Goal: Task Accomplishment & Management: Manage account settings

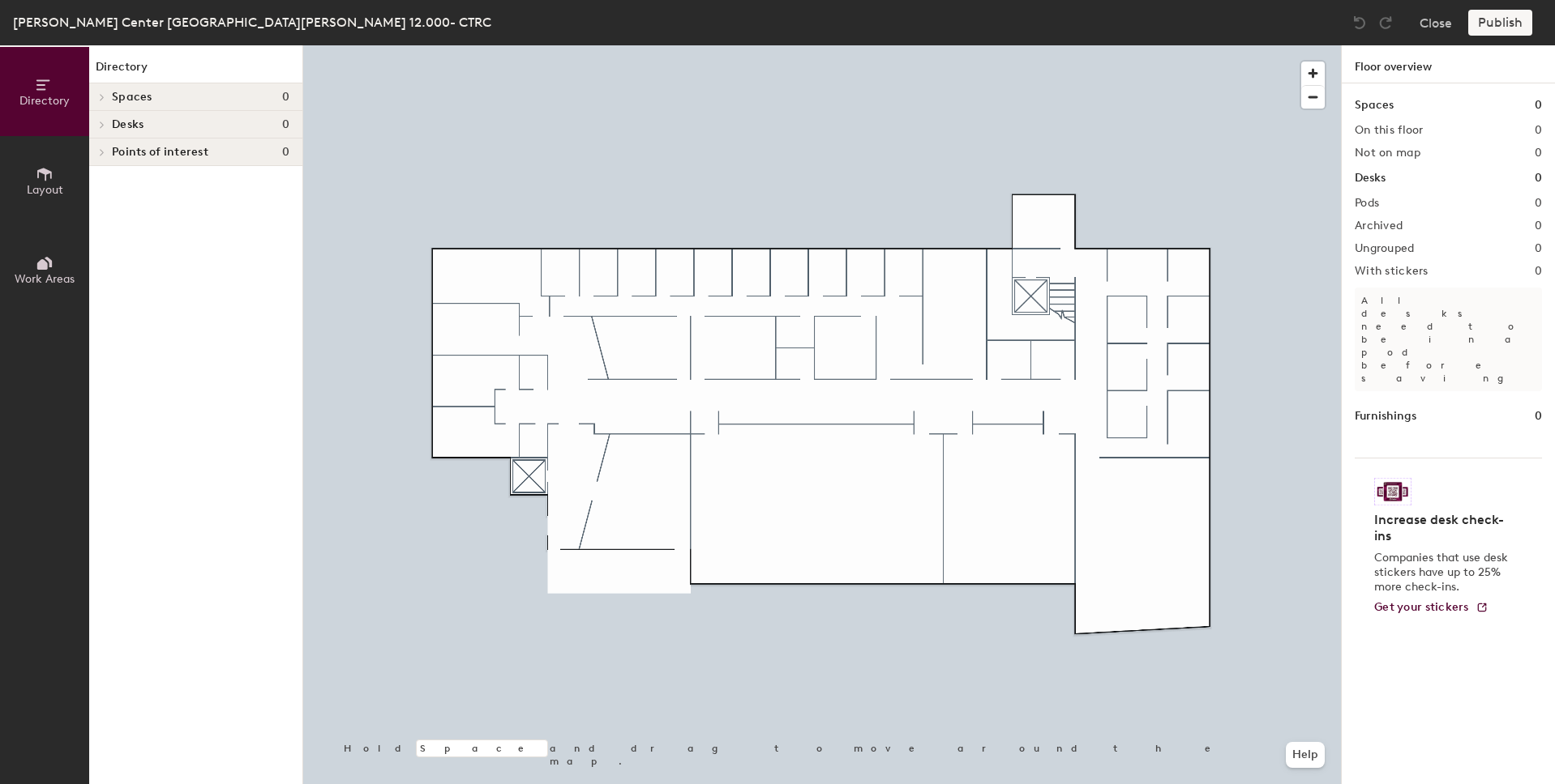
click at [40, 176] on icon at bounding box center [44, 174] width 17 height 17
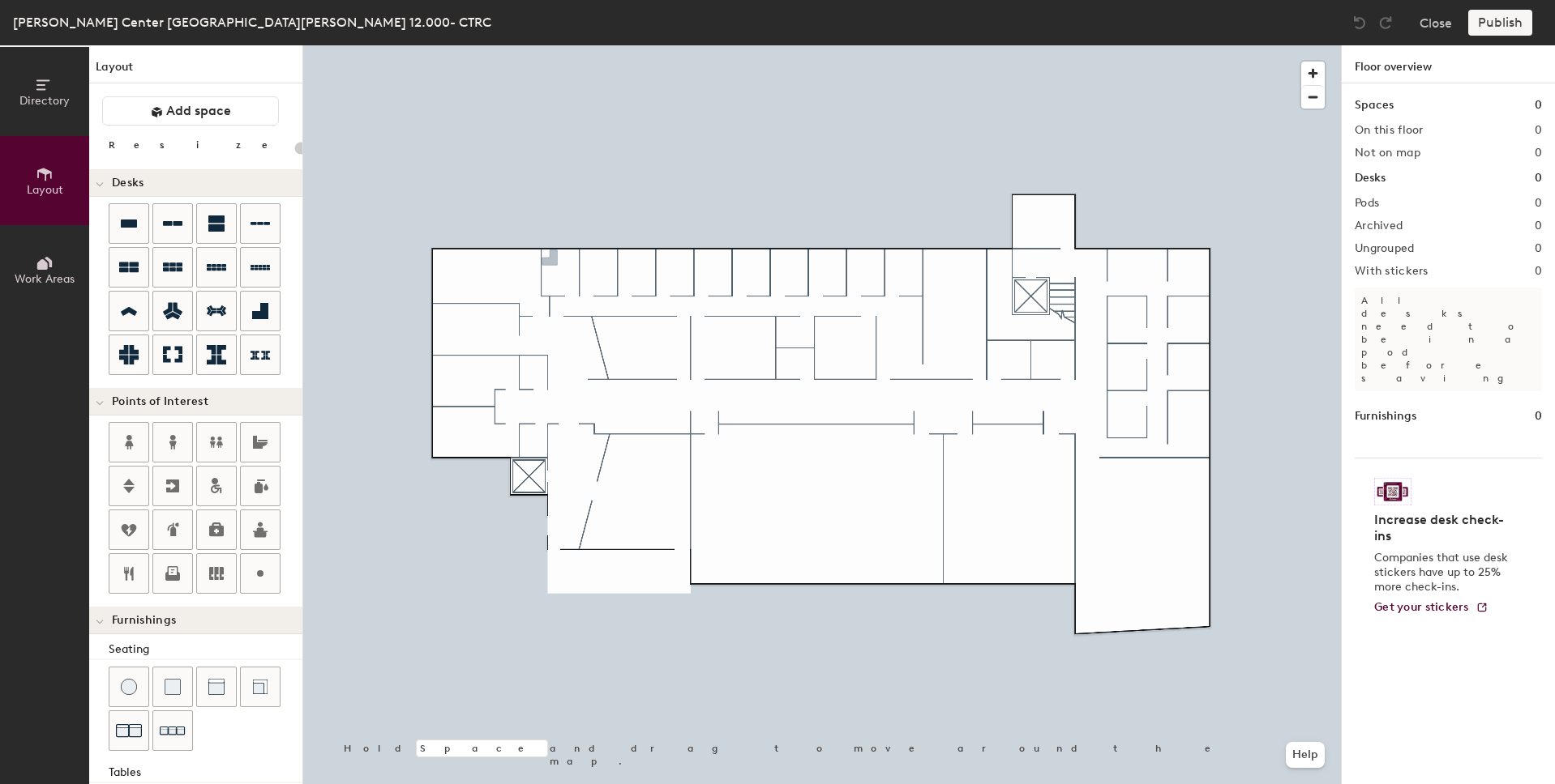
click at [550, 260] on div "Directory Layout Work Areas Layout Add space Resize Desks Points of Interest Fu…" at bounding box center [778, 415] width 1555 height 739
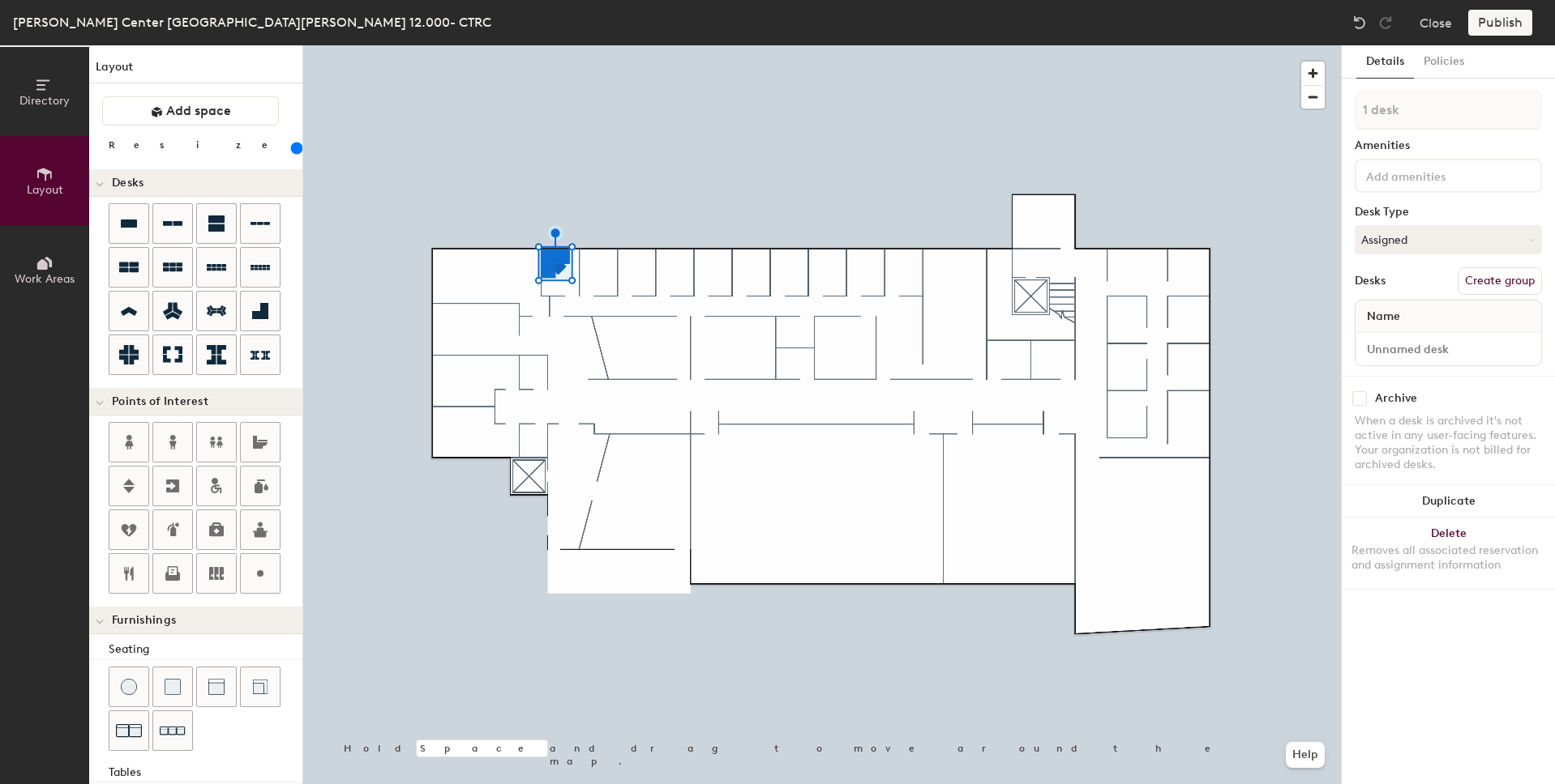
click at [466, 45] on div at bounding box center [822, 45] width 1038 height 0
click at [722, 45] on div at bounding box center [822, 45] width 1038 height 0
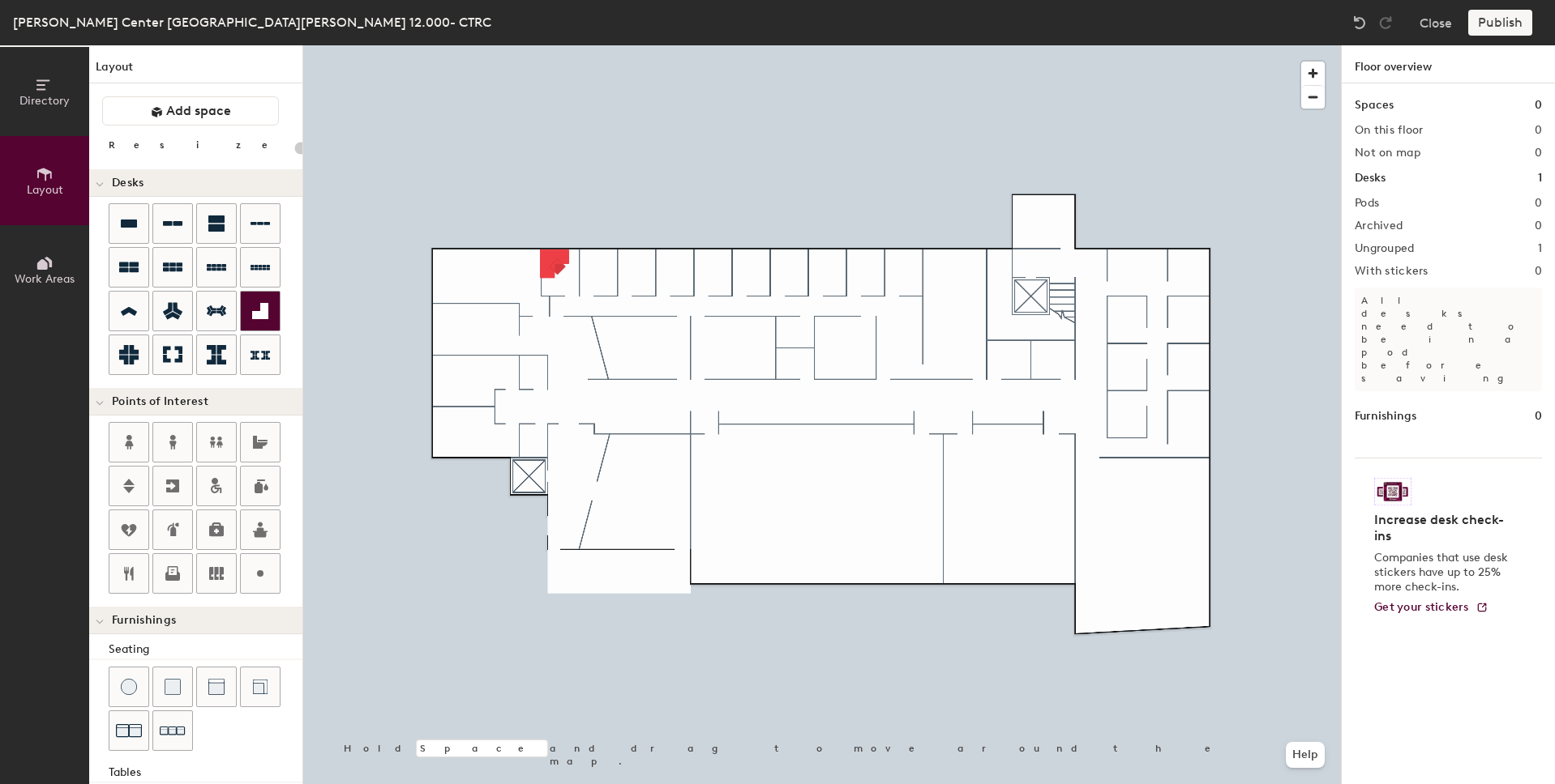
click at [262, 313] on icon at bounding box center [259, 311] width 16 height 16
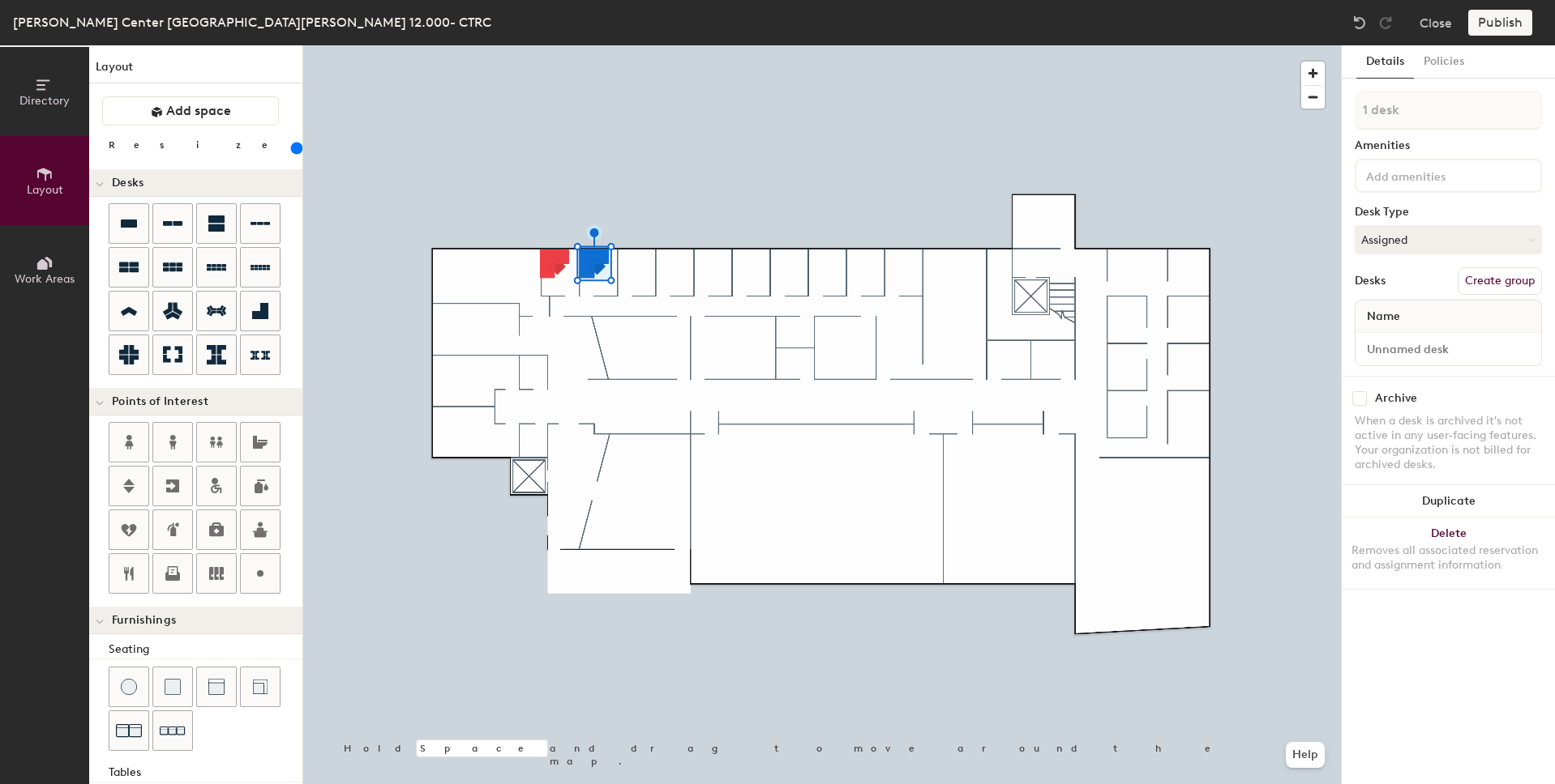
click at [589, 45] on div at bounding box center [822, 45] width 1038 height 0
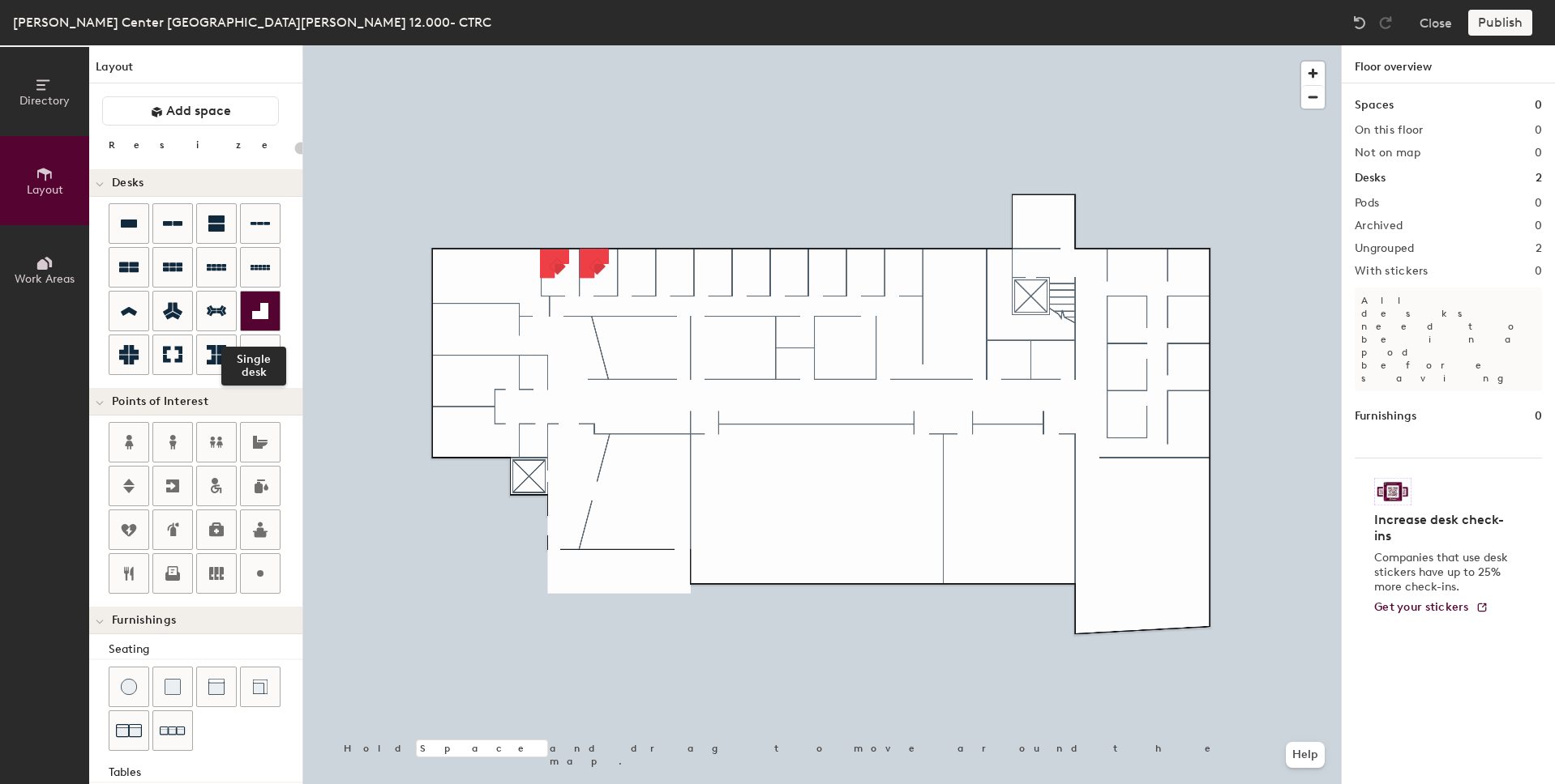
click at [262, 304] on icon at bounding box center [259, 311] width 16 height 16
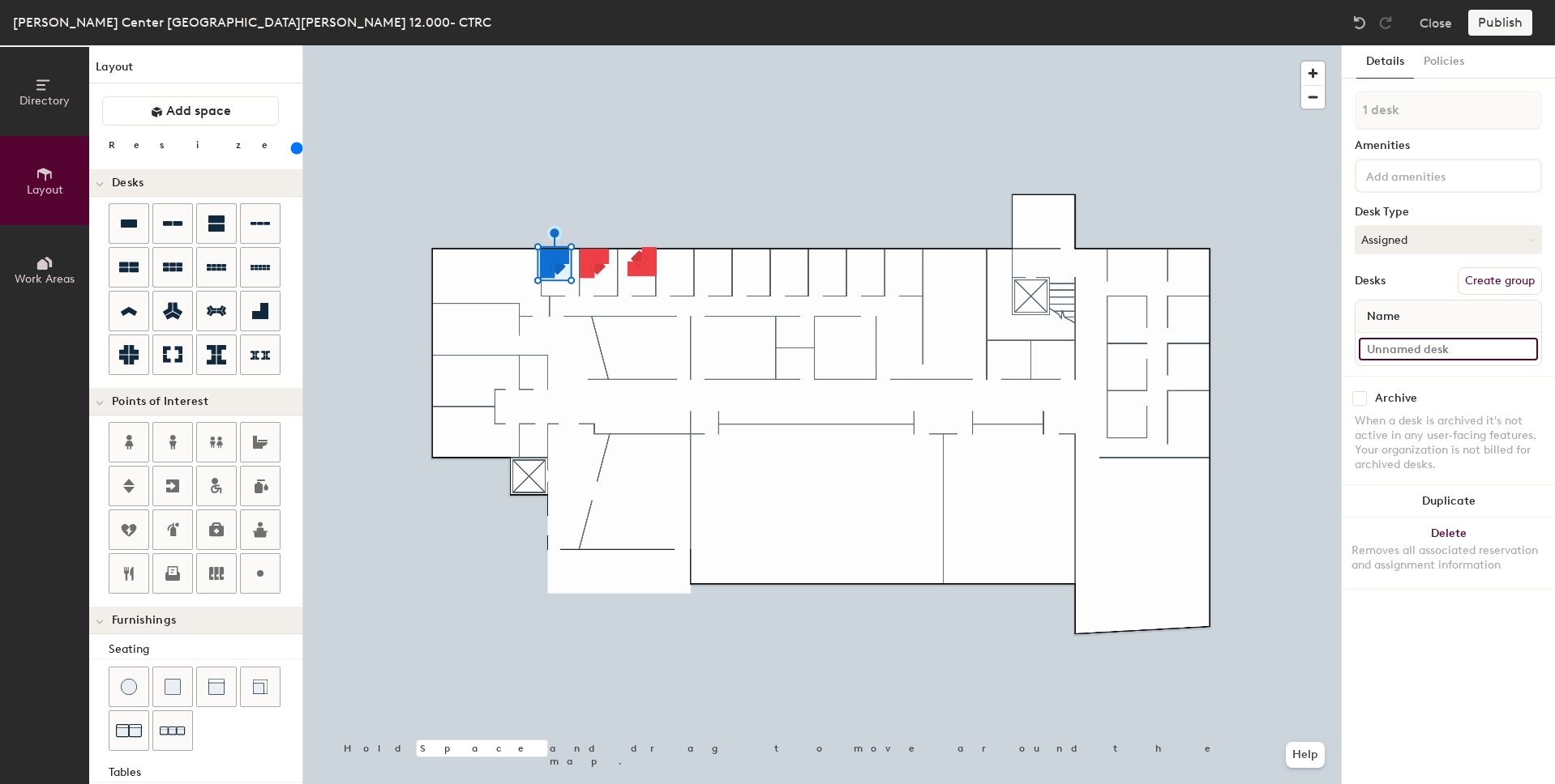
click at [1395, 347] on input at bounding box center [1448, 349] width 179 height 23
click at [1409, 310] on div "Name" at bounding box center [1448, 317] width 185 height 33
click at [1405, 318] on span "Name" at bounding box center [1382, 316] width 49 height 29
click at [1439, 342] on input at bounding box center [1448, 349] width 179 height 23
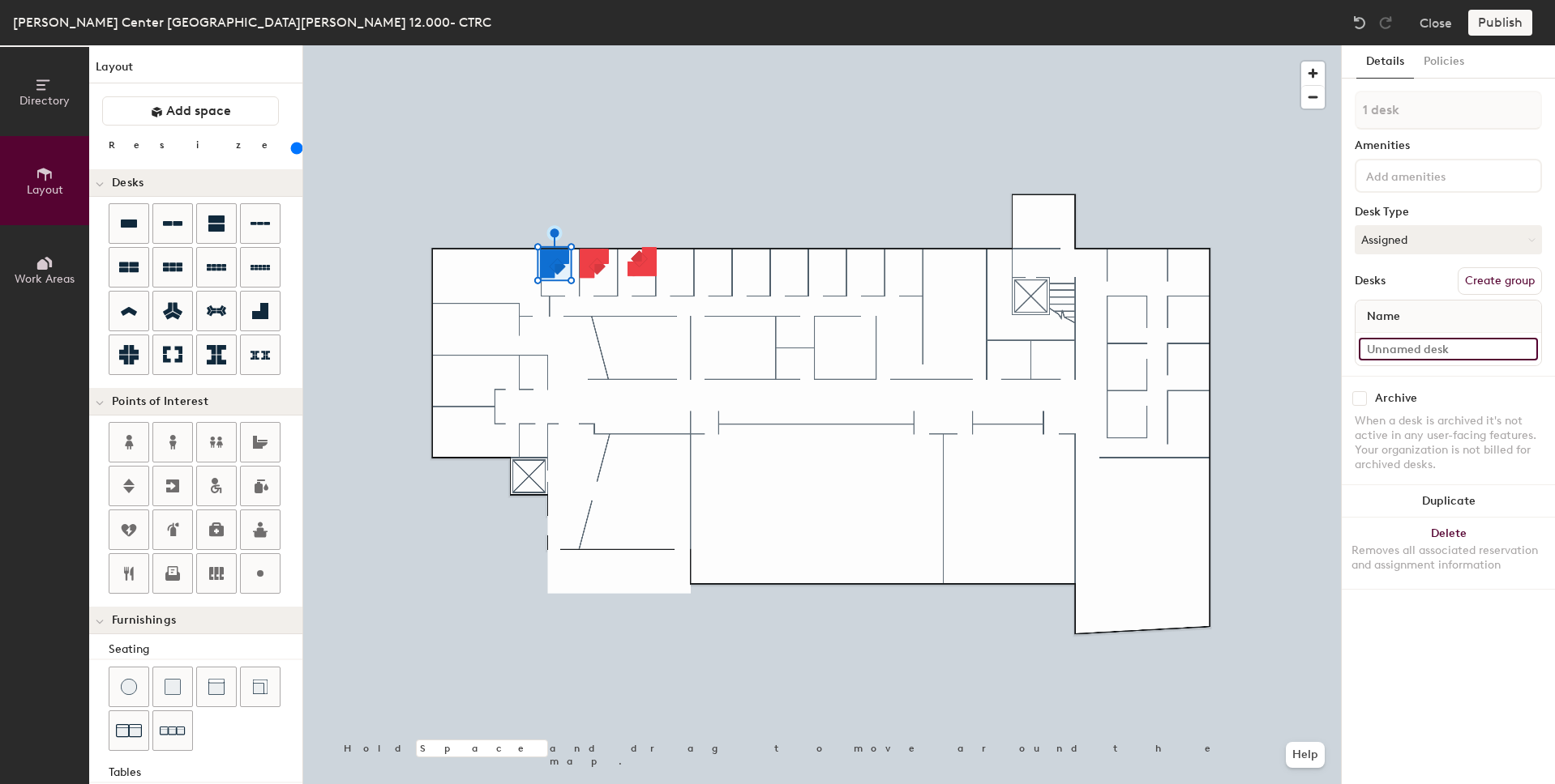
drag, startPoint x: 1469, startPoint y: 346, endPoint x: 1348, endPoint y: 346, distance: 121.0
click at [1348, 346] on div "Details Policies 1 desk Amenities Desk Type Assigned Desks Create group Name Ar…" at bounding box center [1448, 415] width 213 height 739
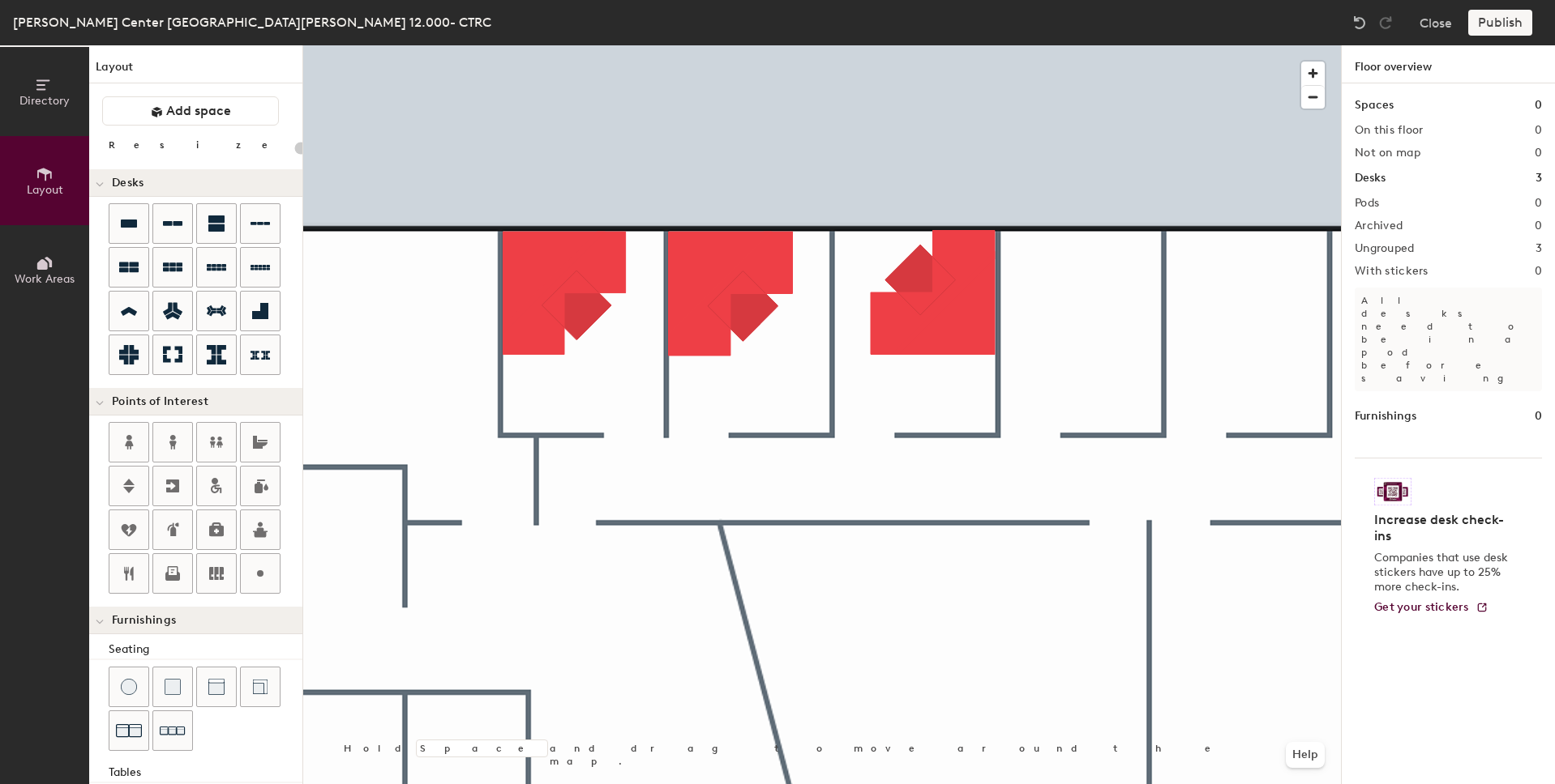
click at [1430, 301] on p "All desks need to be in a pod before saving" at bounding box center [1448, 339] width 187 height 104
click at [1402, 408] on h1 "Furnishings" at bounding box center [1385, 417] width 62 height 17
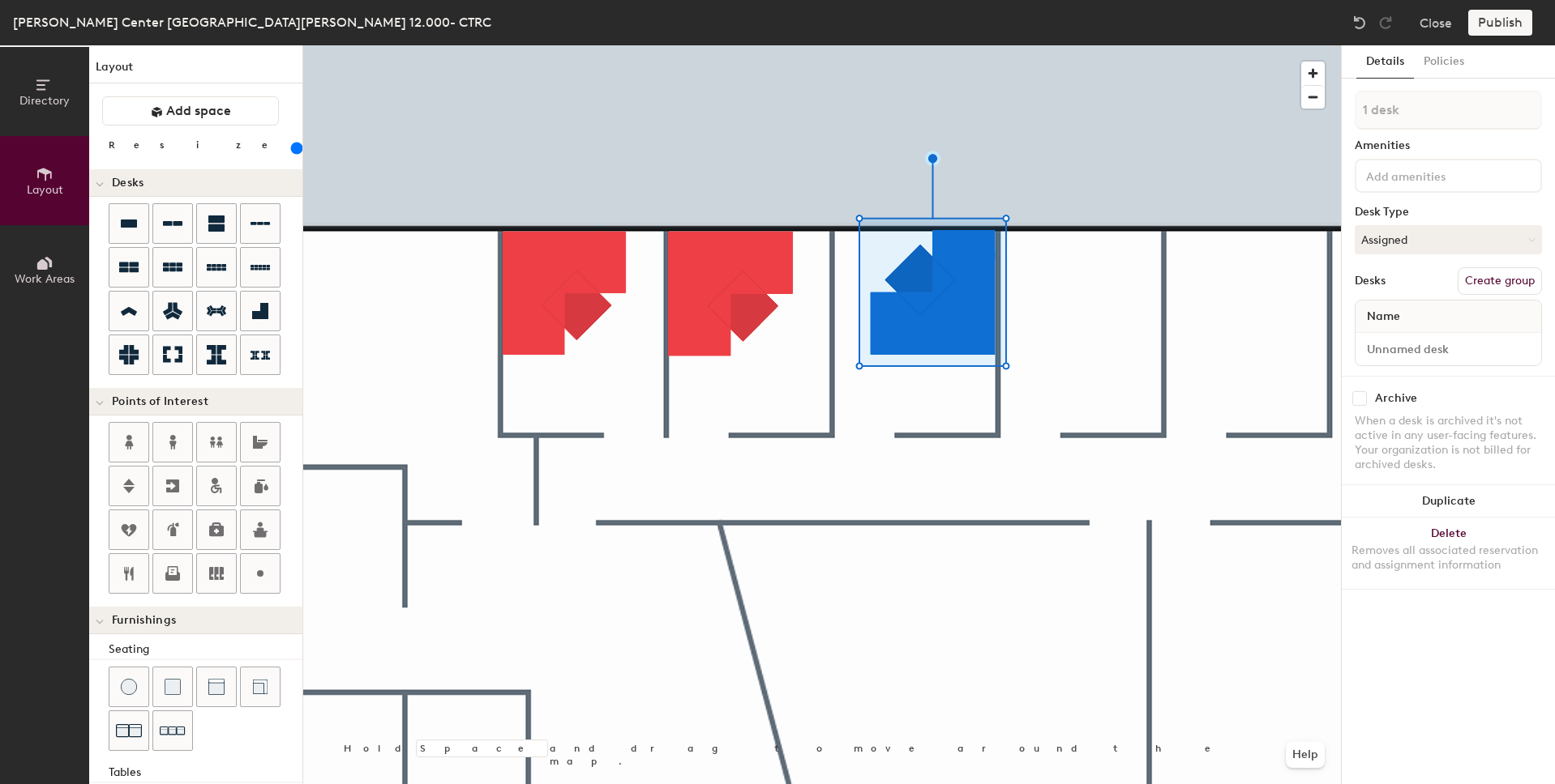
type input "200"
click at [1360, 392] on input "checkbox" at bounding box center [1359, 398] width 14 height 14
checkbox input "true"
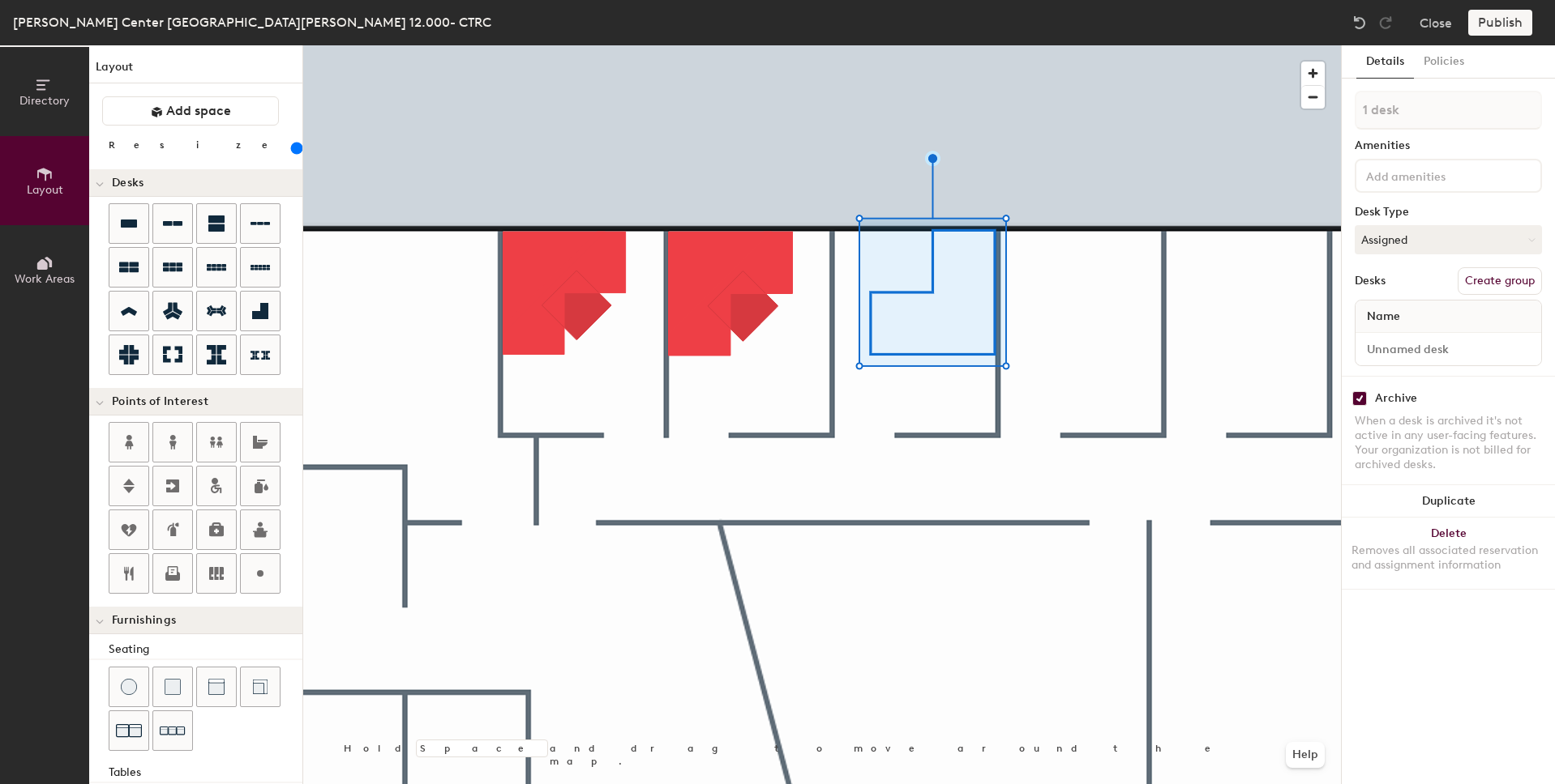
type input "200"
checkbox input "false"
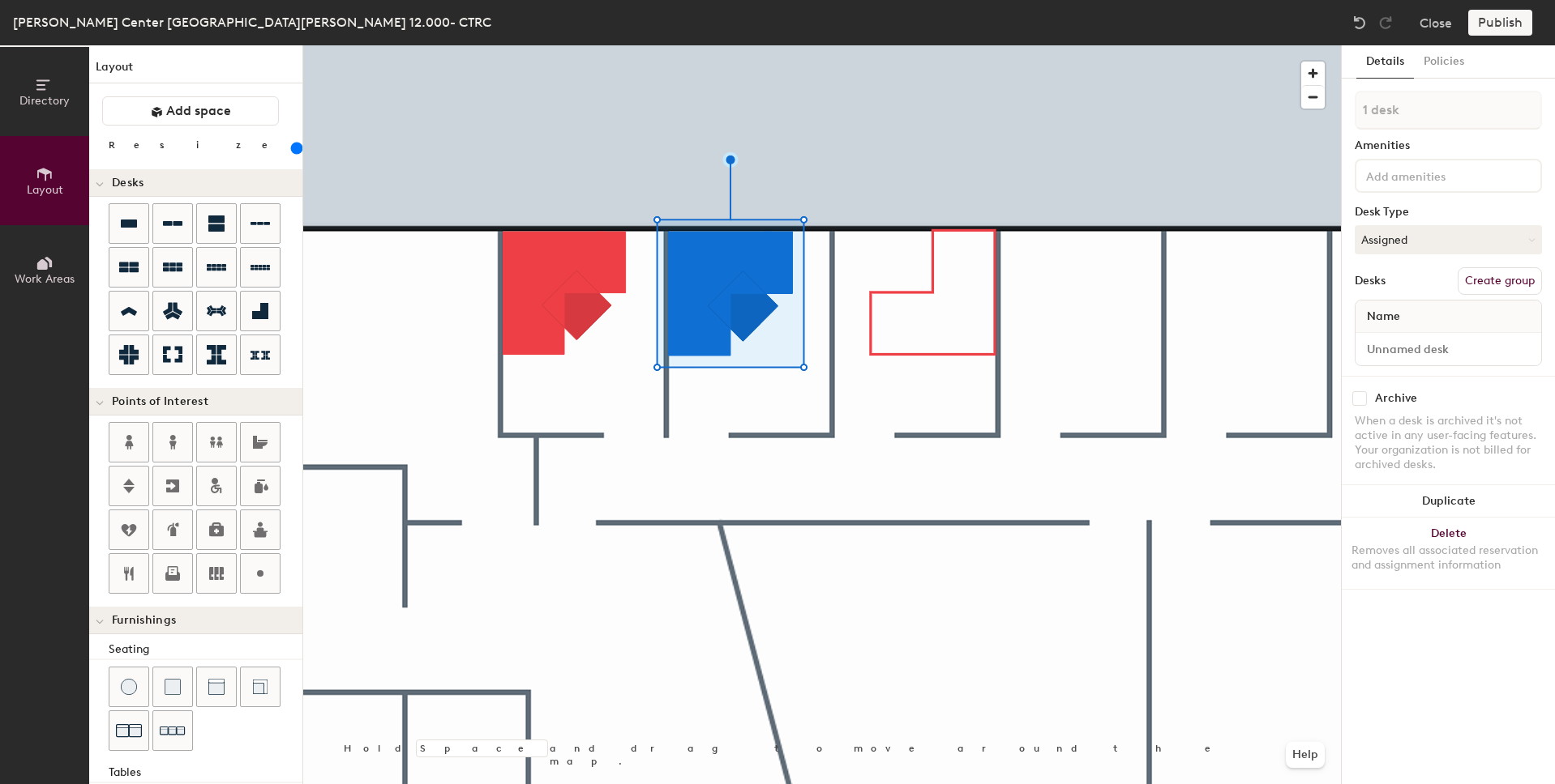
type input "200"
click at [1363, 400] on input "checkbox" at bounding box center [1359, 398] width 14 height 14
checkbox input "true"
type input "200"
checkbox input "false"
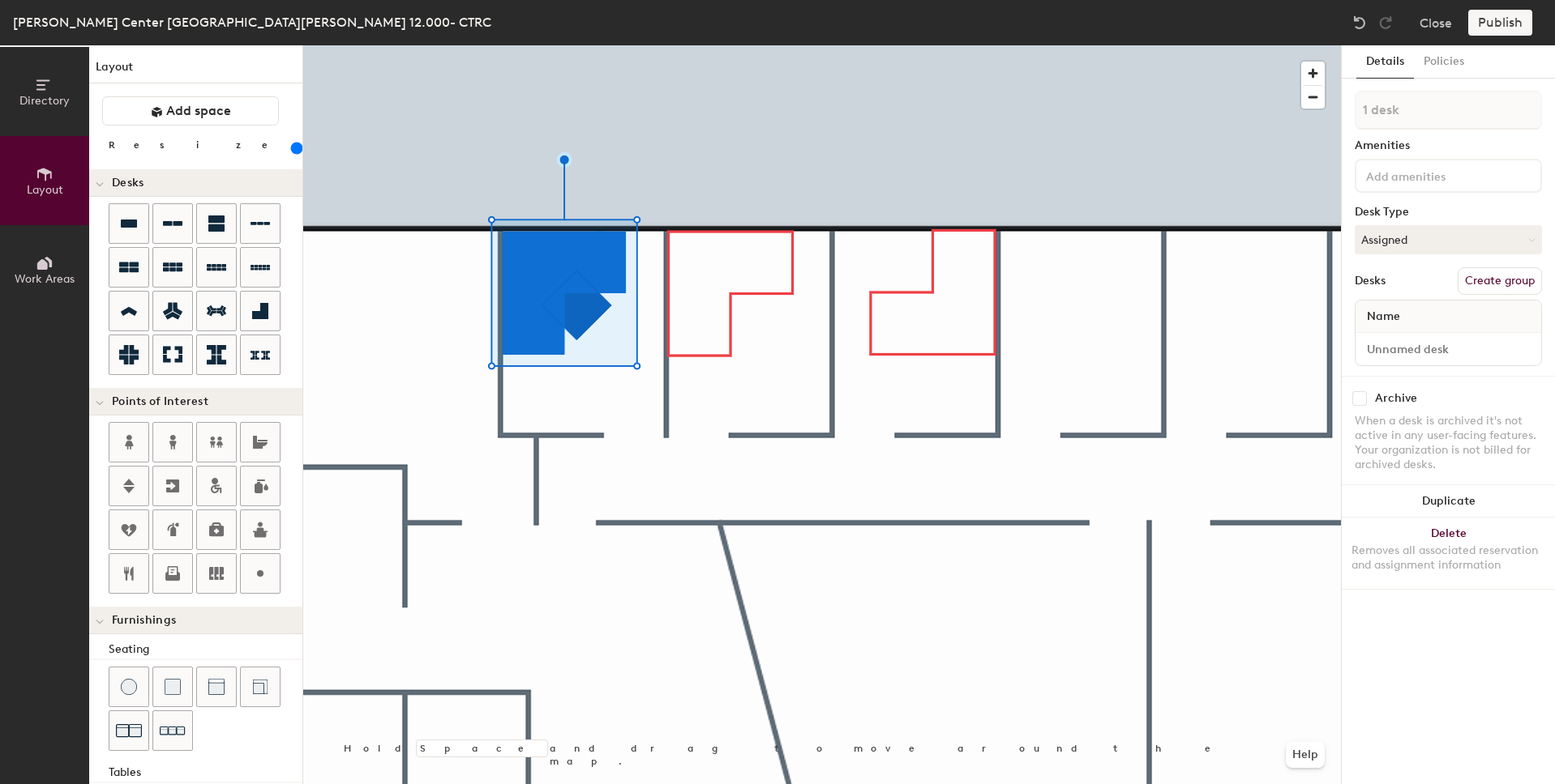
type input "200"
click at [1359, 399] on input "checkbox" at bounding box center [1359, 398] width 14 height 14
checkbox input "true"
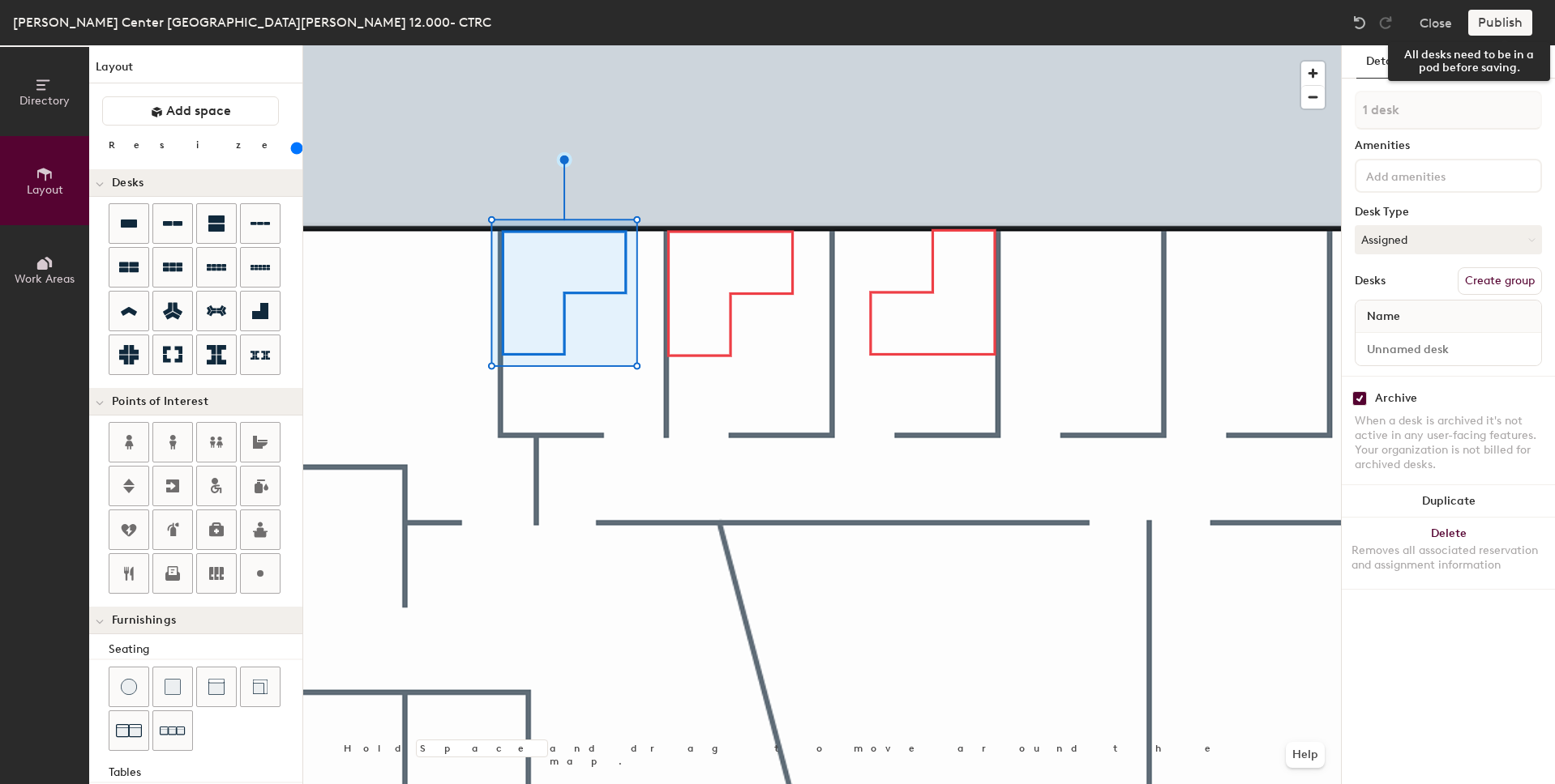
click at [1502, 23] on div "Publish" at bounding box center [1505, 22] width 73 height 26
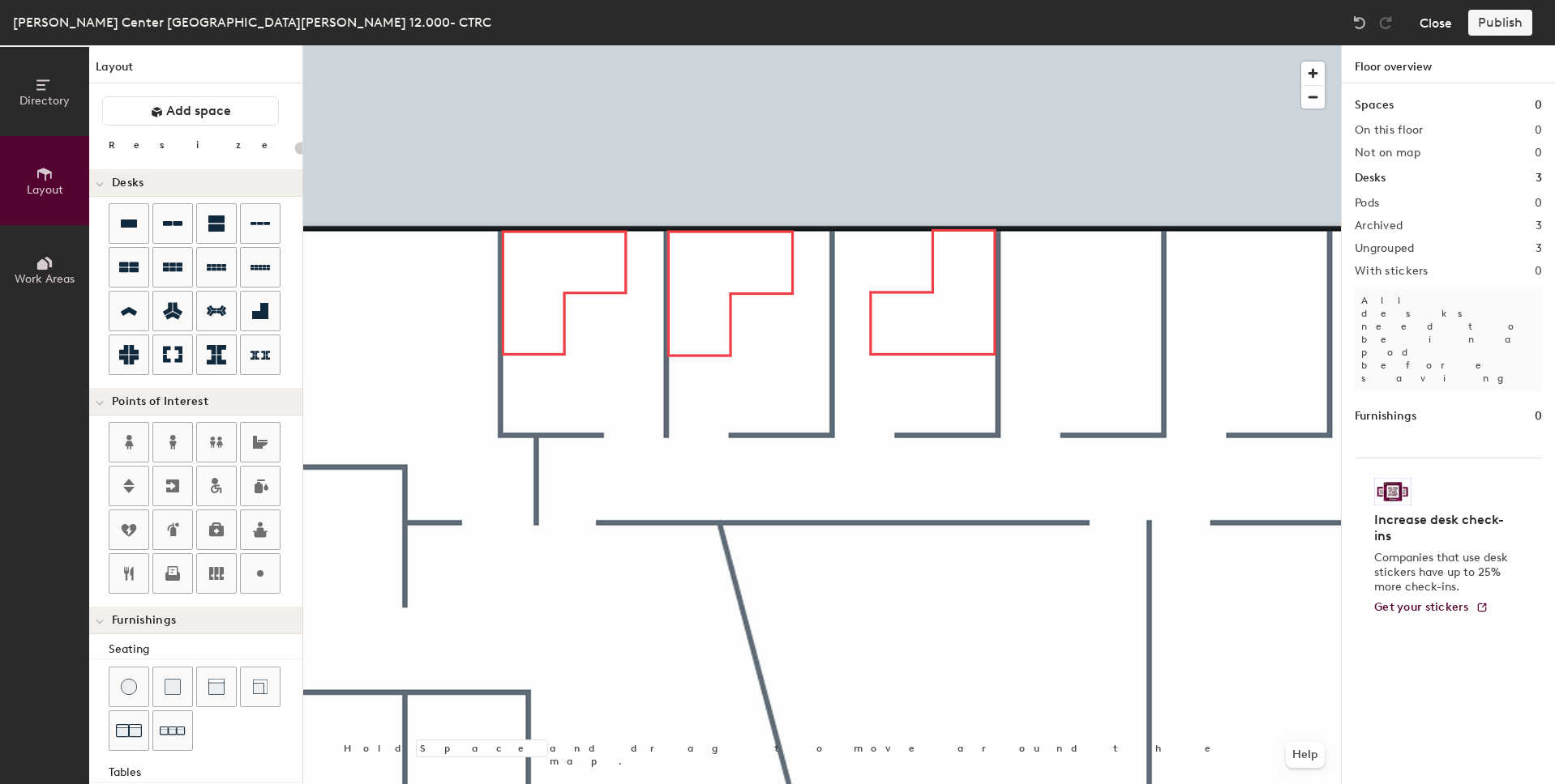
click at [1430, 26] on button "Close" at bounding box center [1435, 22] width 33 height 26
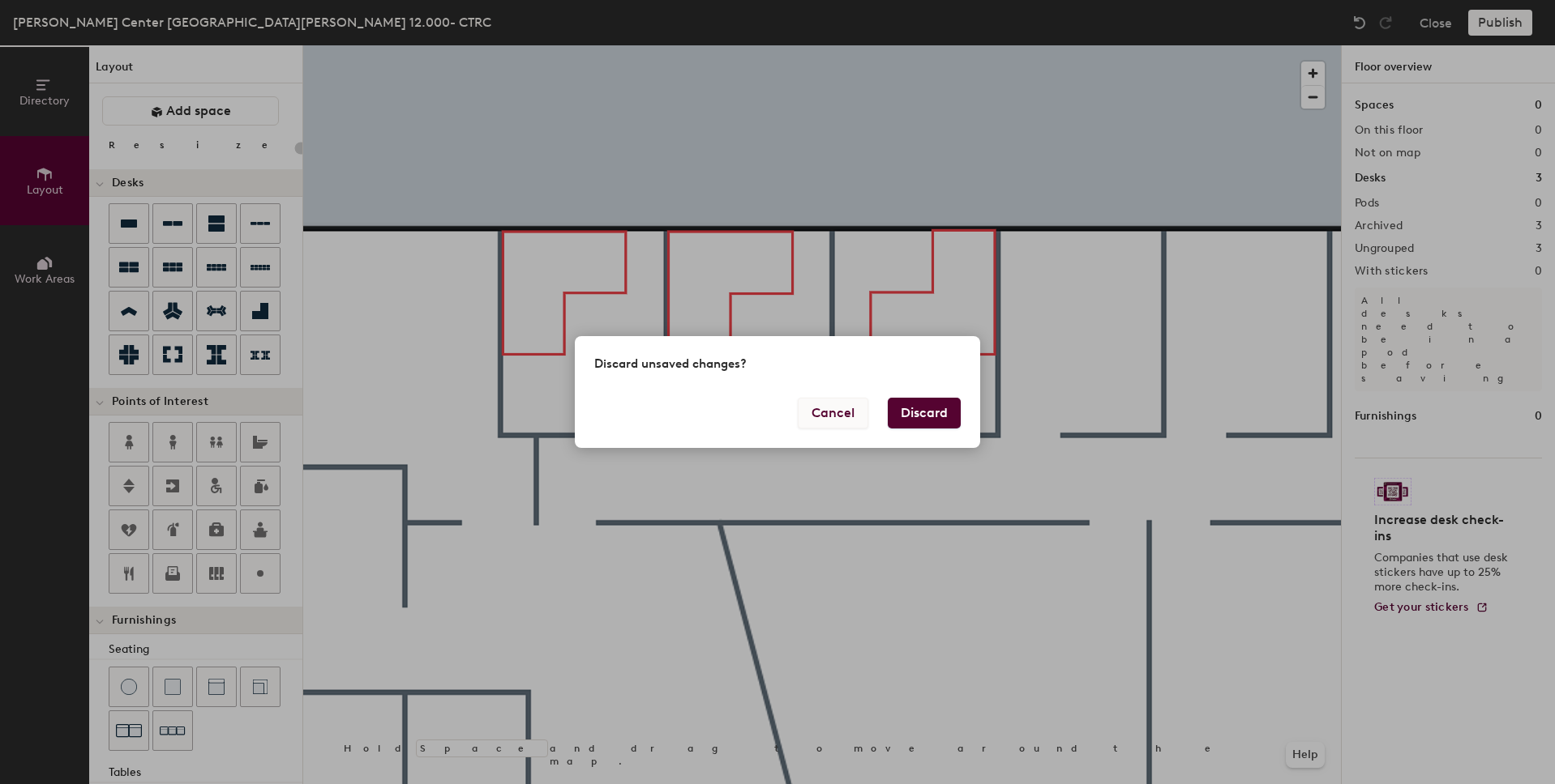
click at [830, 414] on button "Cancel" at bounding box center [832, 414] width 70 height 31
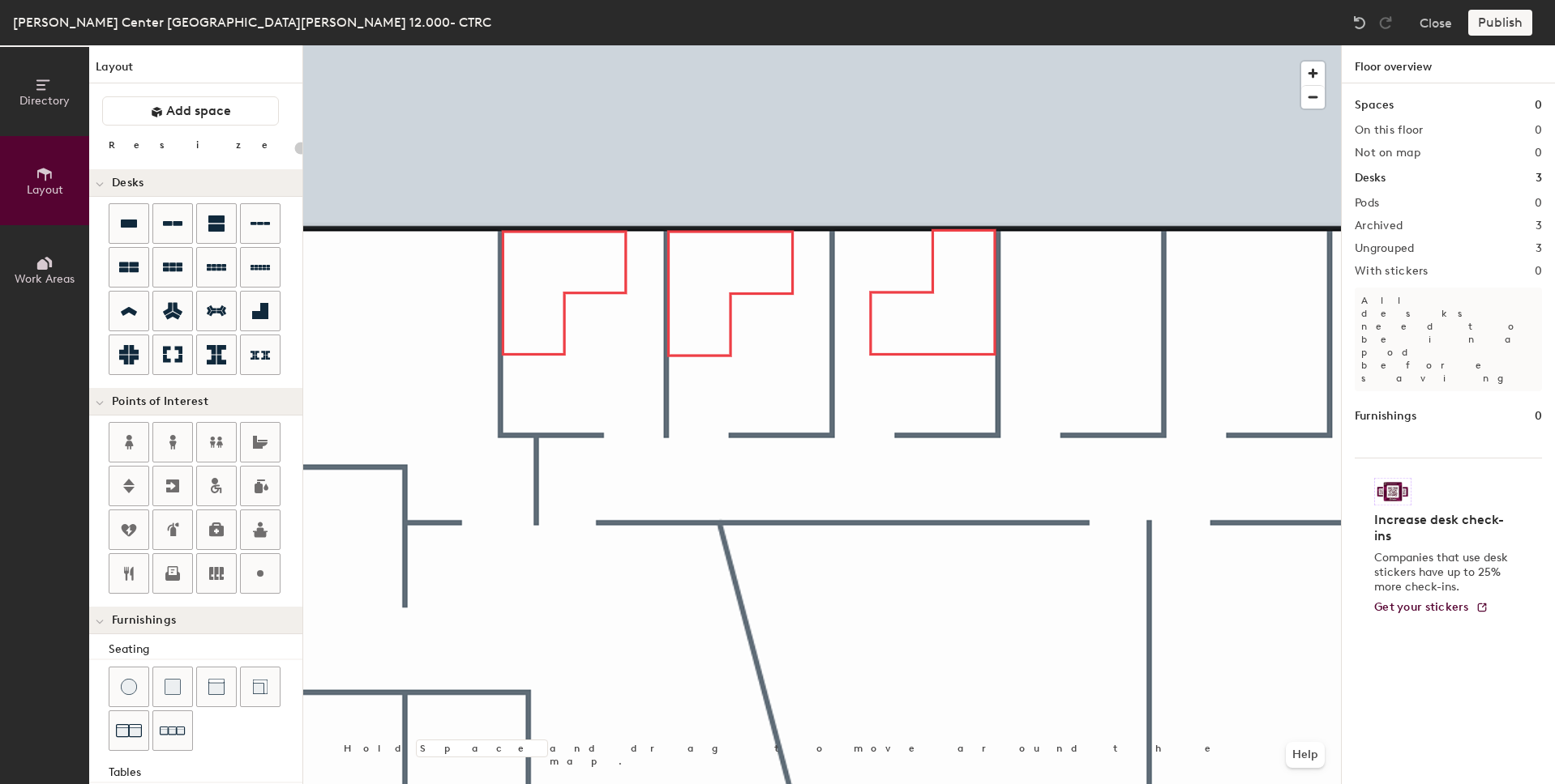
click at [1509, 17] on div "Publish" at bounding box center [1505, 22] width 73 height 26
click at [1040, 45] on div at bounding box center [822, 45] width 1038 height 0
click at [1445, 30] on button "Close" at bounding box center [1435, 22] width 33 height 26
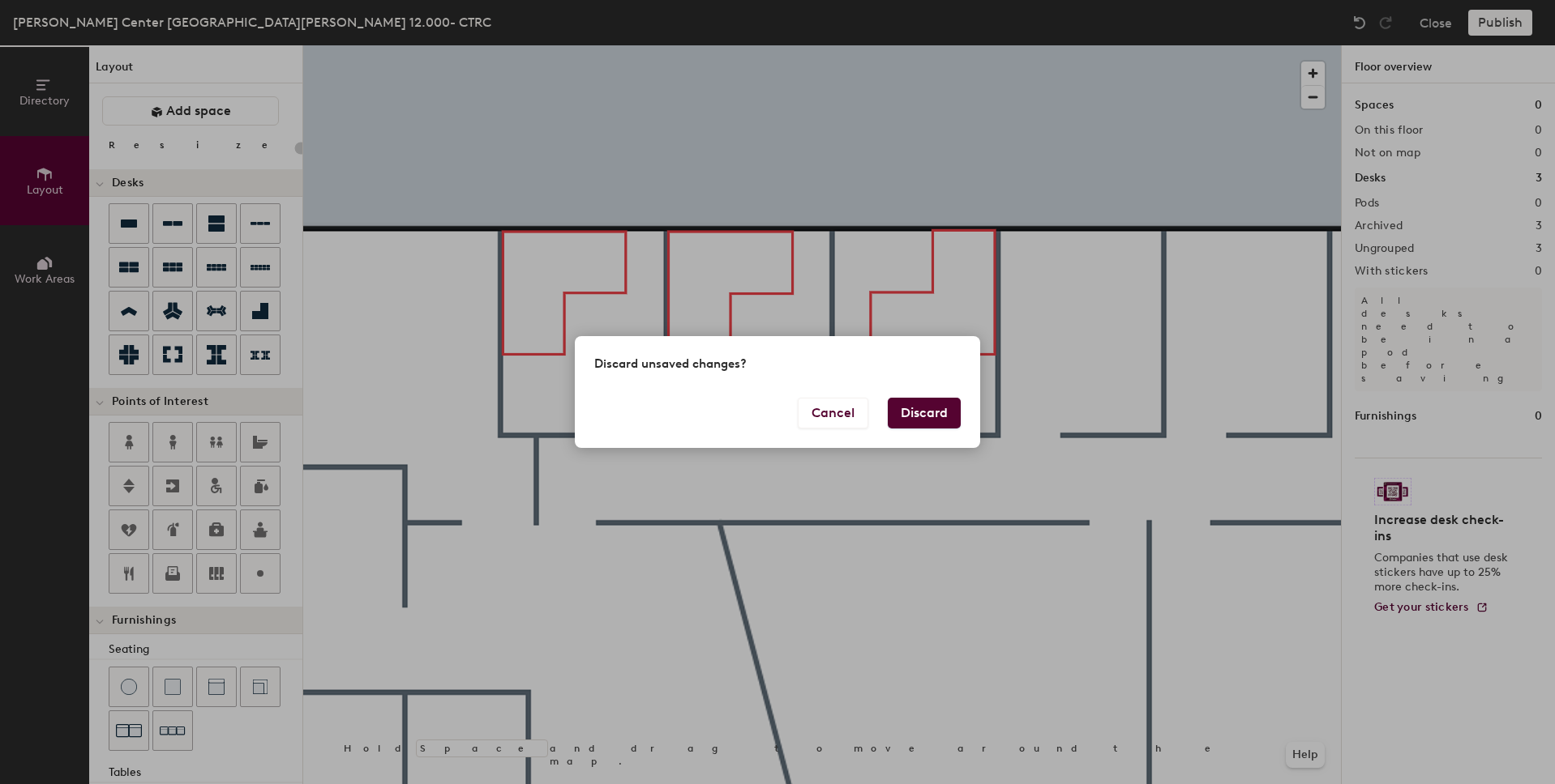
click at [937, 413] on button "Discard" at bounding box center [924, 414] width 73 height 31
type input "20"
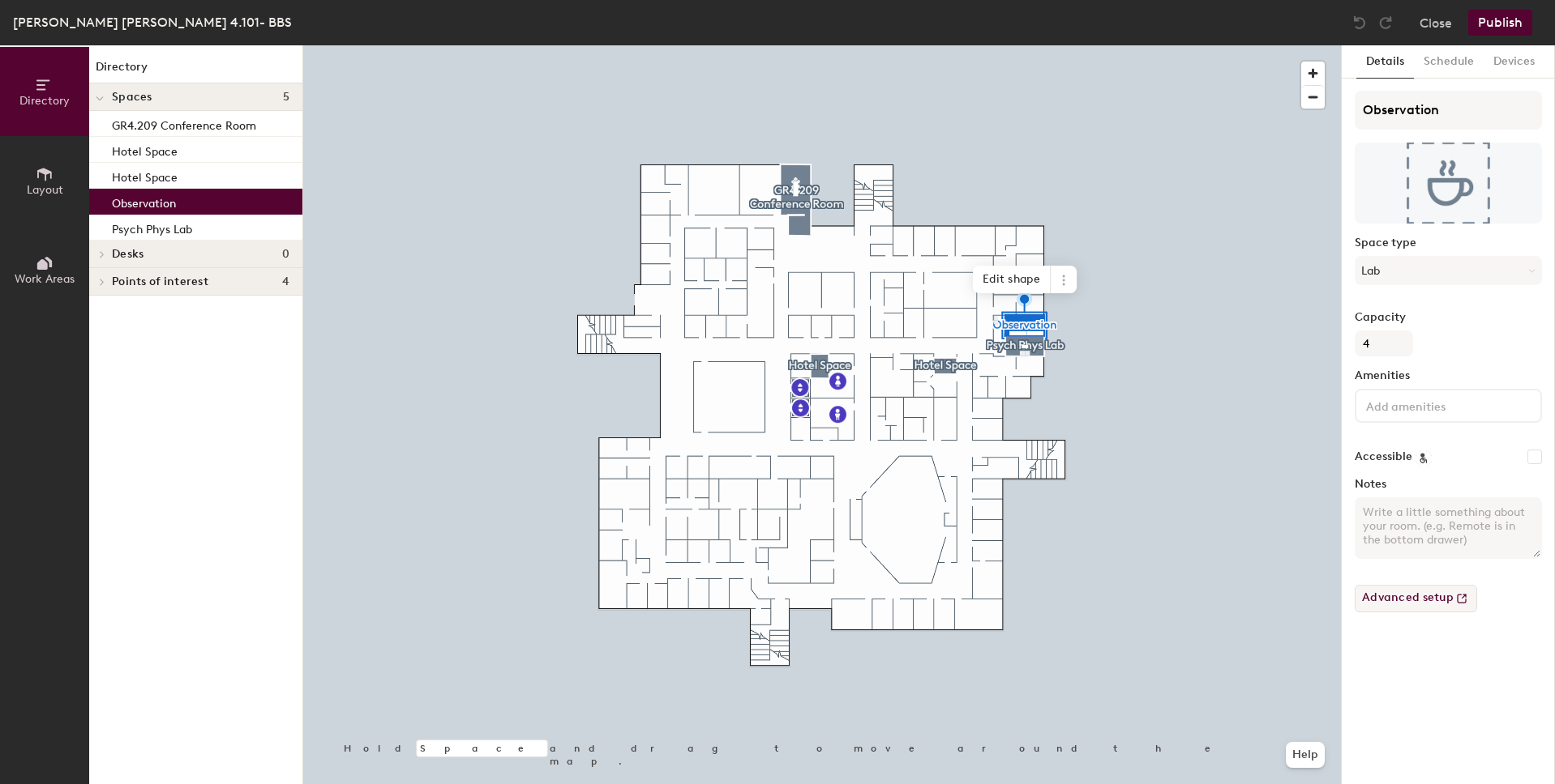
click at [1390, 600] on button "Advanced setup" at bounding box center [1415, 599] width 123 height 28
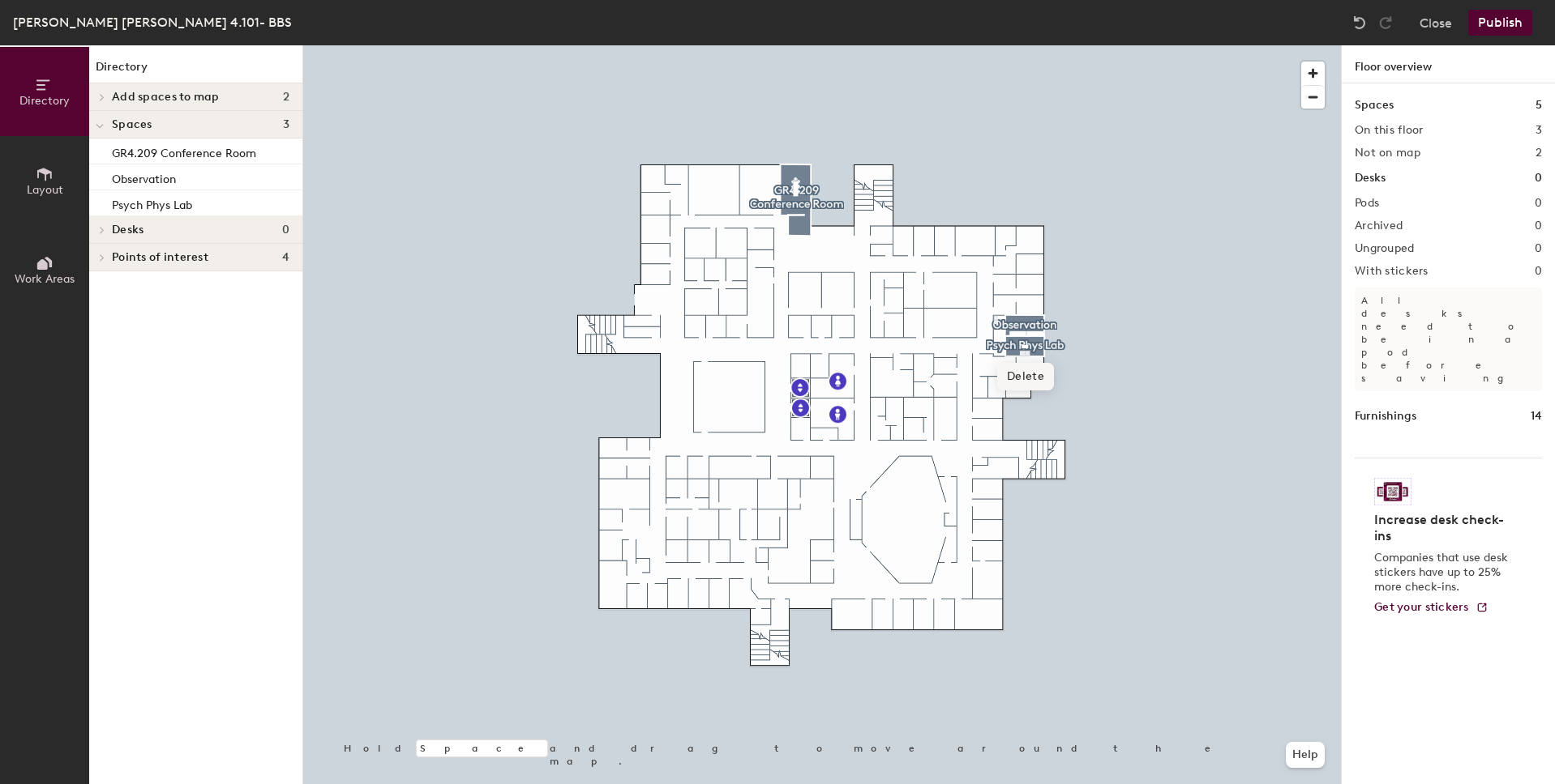
click at [1028, 371] on span "Delete" at bounding box center [1025, 376] width 57 height 28
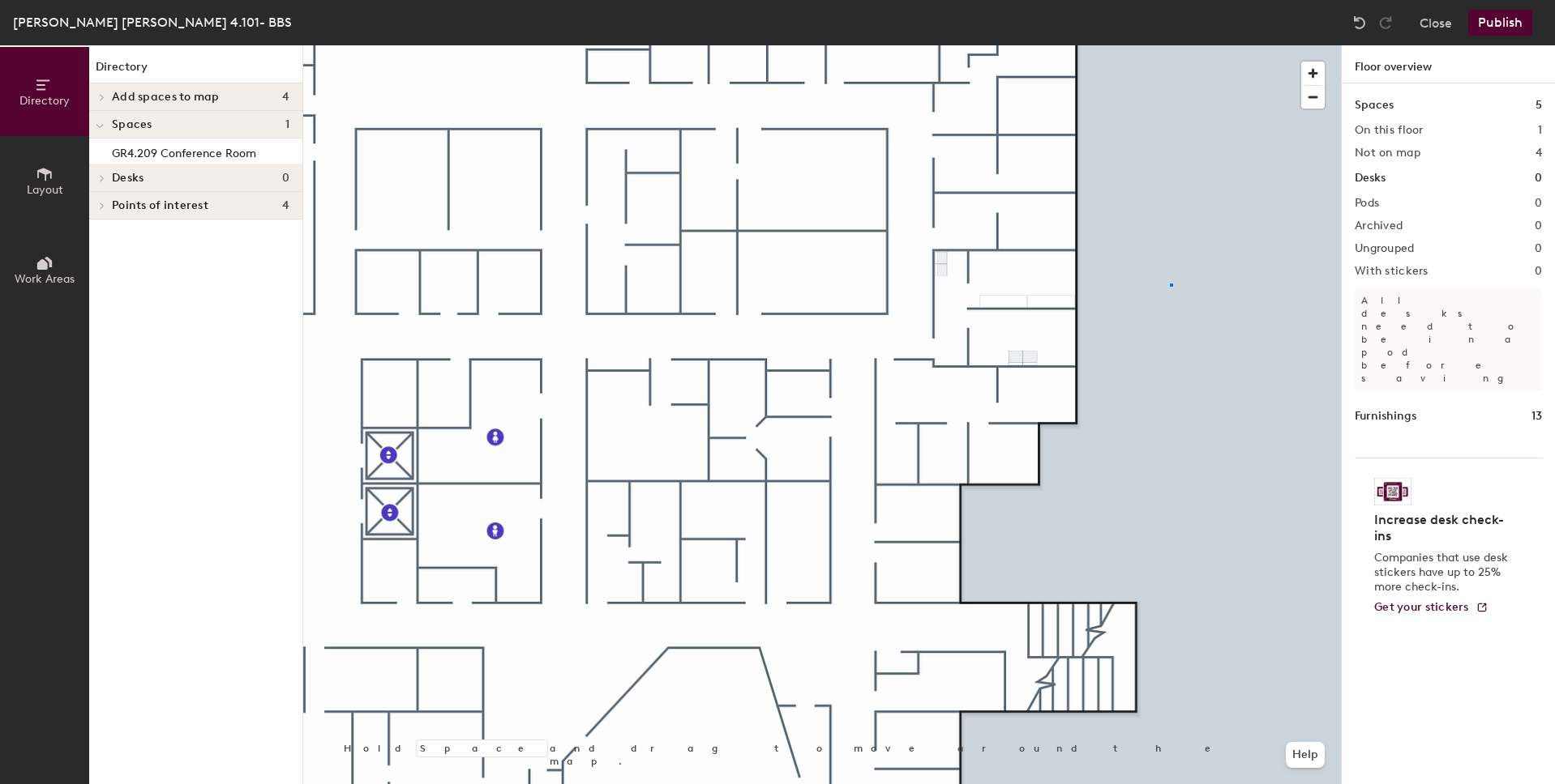
click at [1170, 45] on div at bounding box center [822, 45] width 1038 height 0
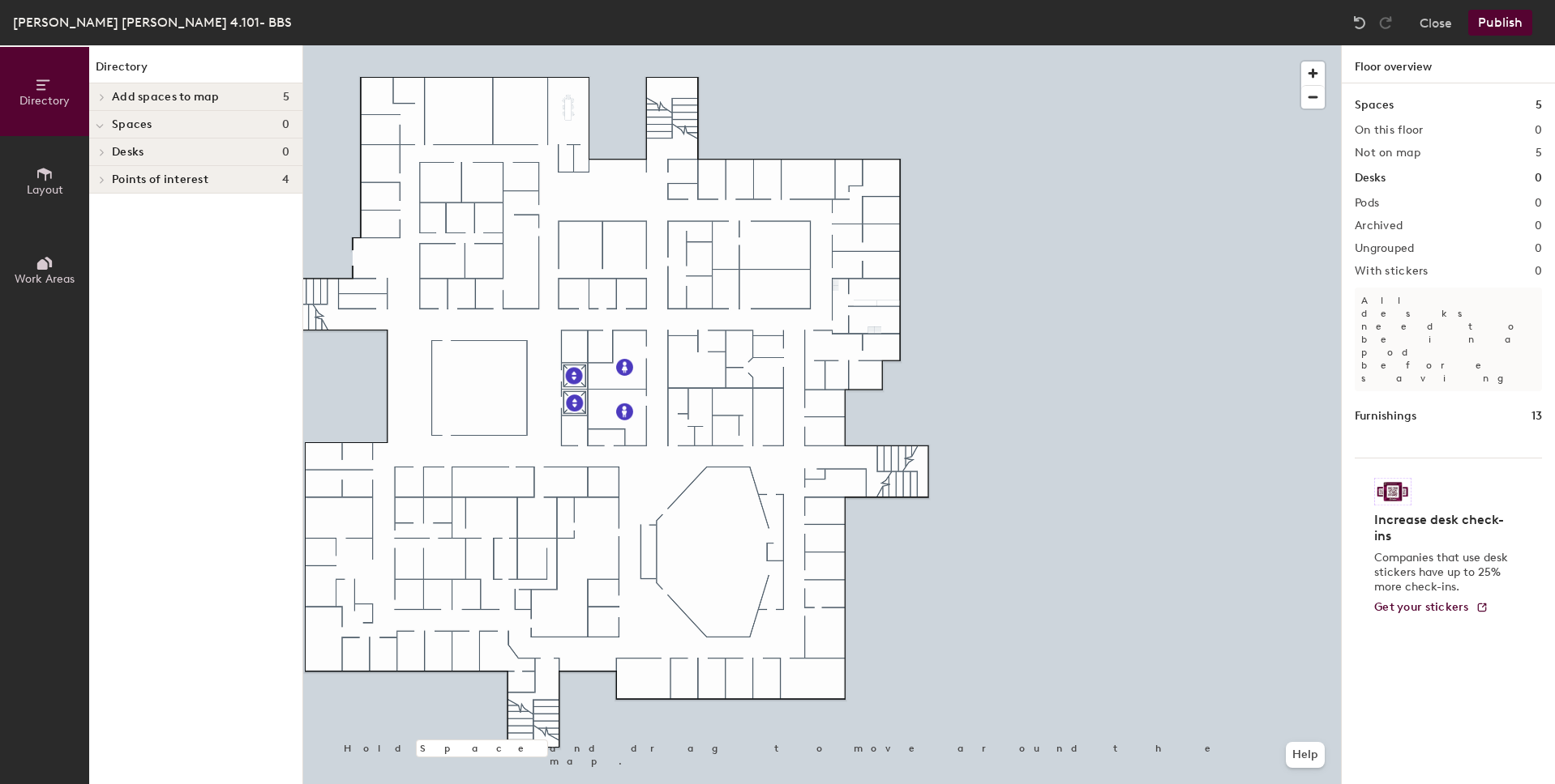
click at [1514, 23] on button "Publish" at bounding box center [1500, 22] width 64 height 26
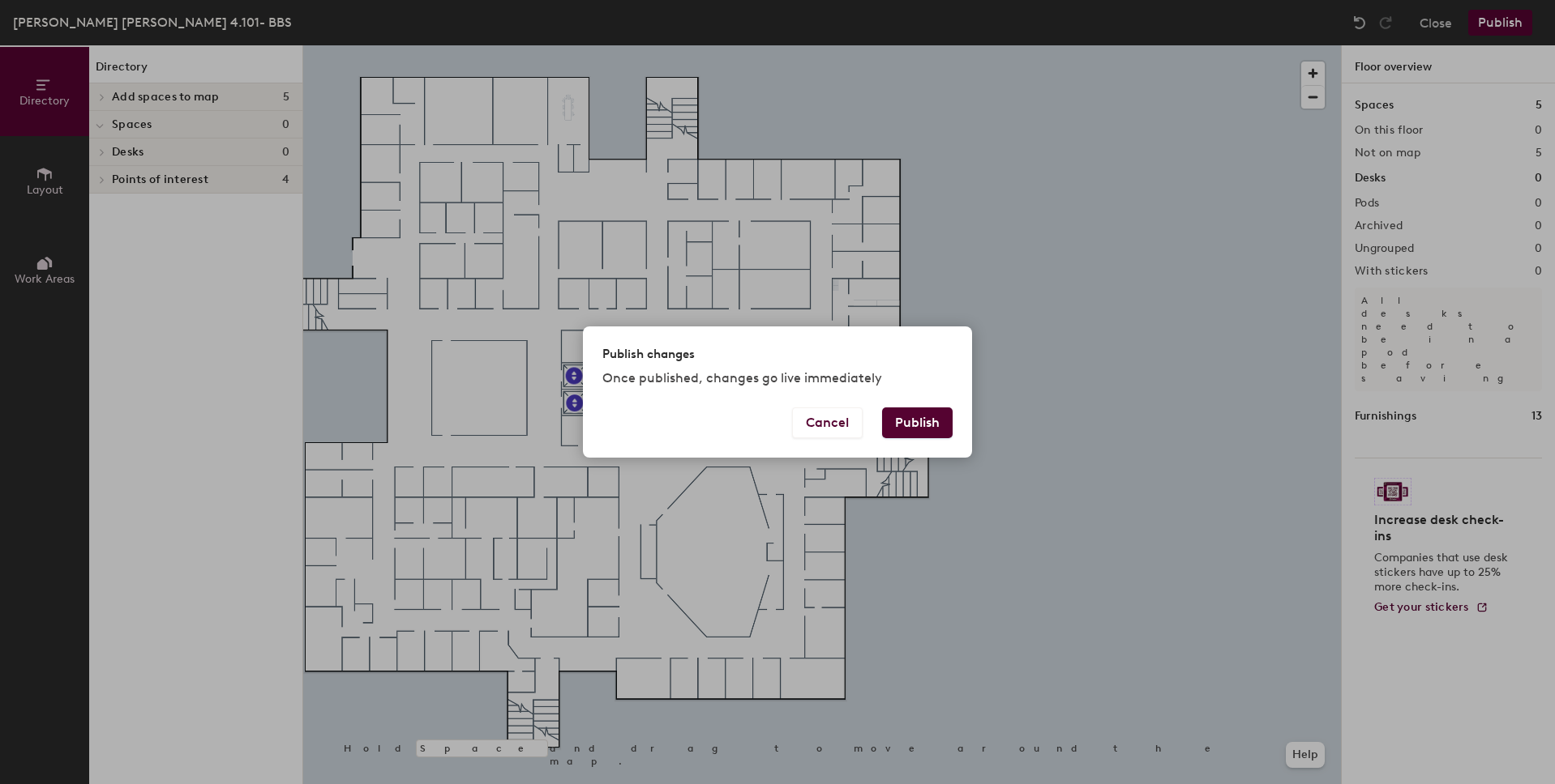
click at [926, 416] on button "Publish" at bounding box center [916, 423] width 70 height 31
